Goal: Task Accomplishment & Management: Use online tool/utility

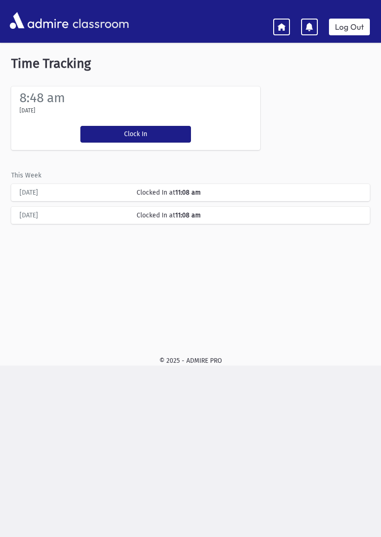
click at [354, 25] on link "Log Out" at bounding box center [349, 27] width 41 height 17
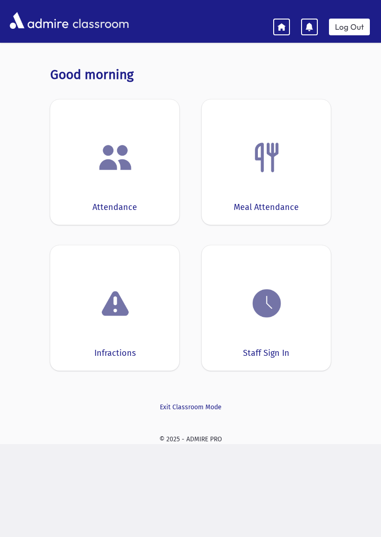
click at [274, 311] on img at bounding box center [266, 303] width 35 height 35
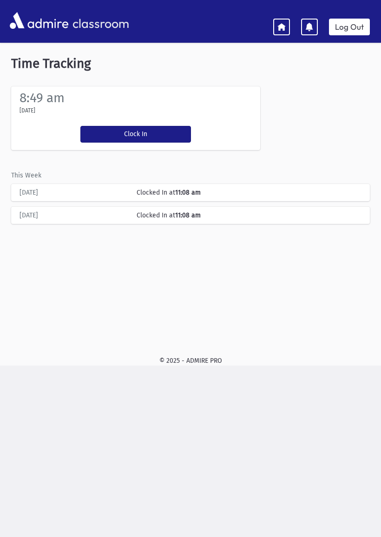
click at [151, 133] on button "Clock In" at bounding box center [135, 134] width 111 height 17
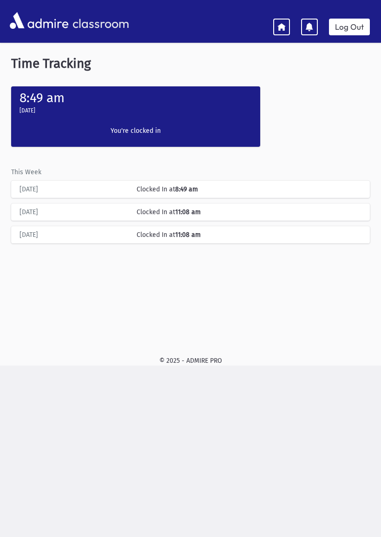
click at [288, 27] on link at bounding box center [281, 27] width 17 height 17
